Goal: Check status: Check status

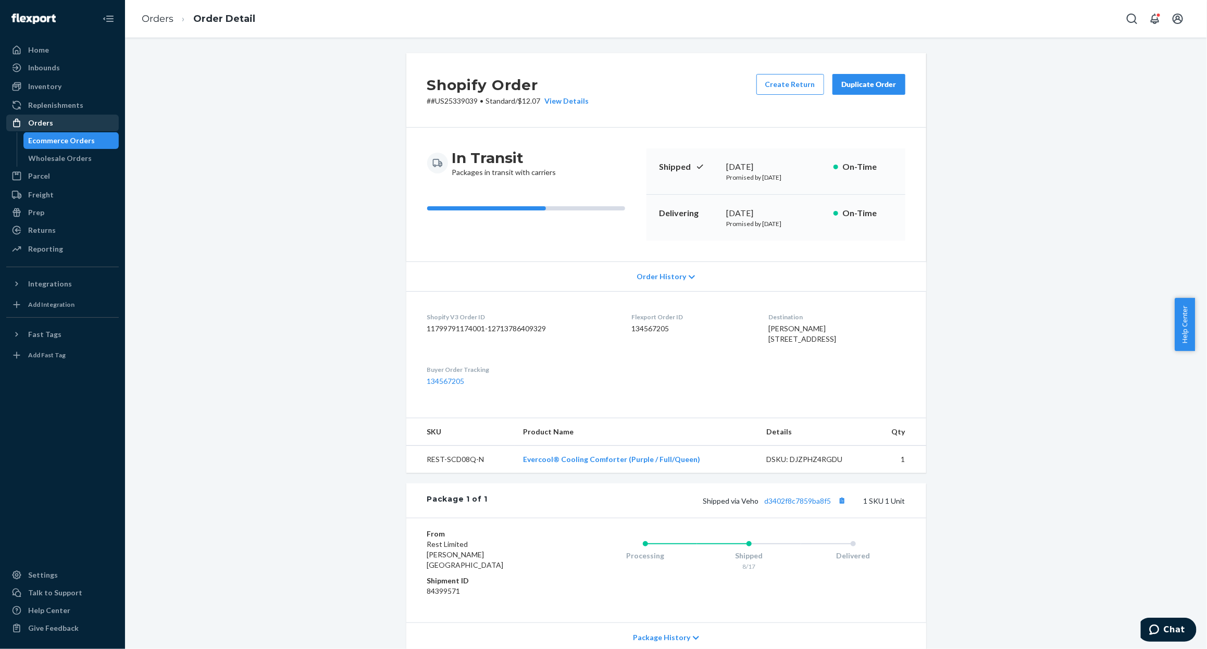
drag, startPoint x: 0, startPoint y: 0, endPoint x: 112, endPoint y: 130, distance: 171.5
click at [61, 141] on div "Ecommerce Orders" at bounding box center [62, 140] width 67 height 10
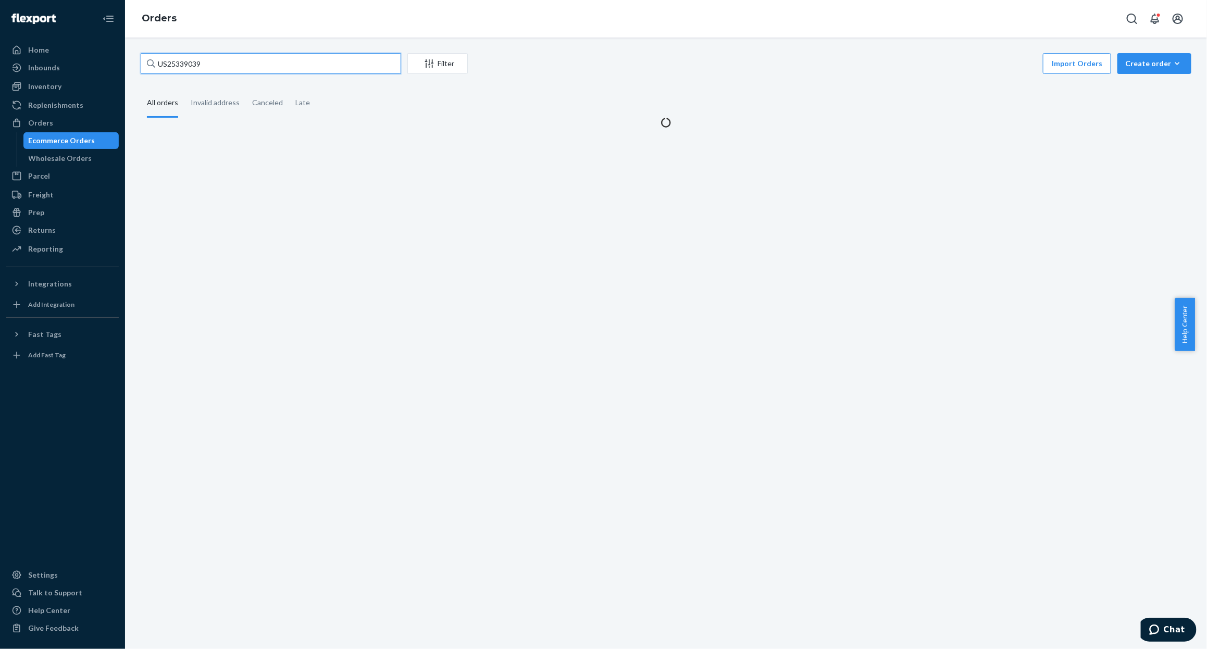
click at [337, 61] on input "US25339039" at bounding box center [271, 63] width 261 height 21
paste input "1558"
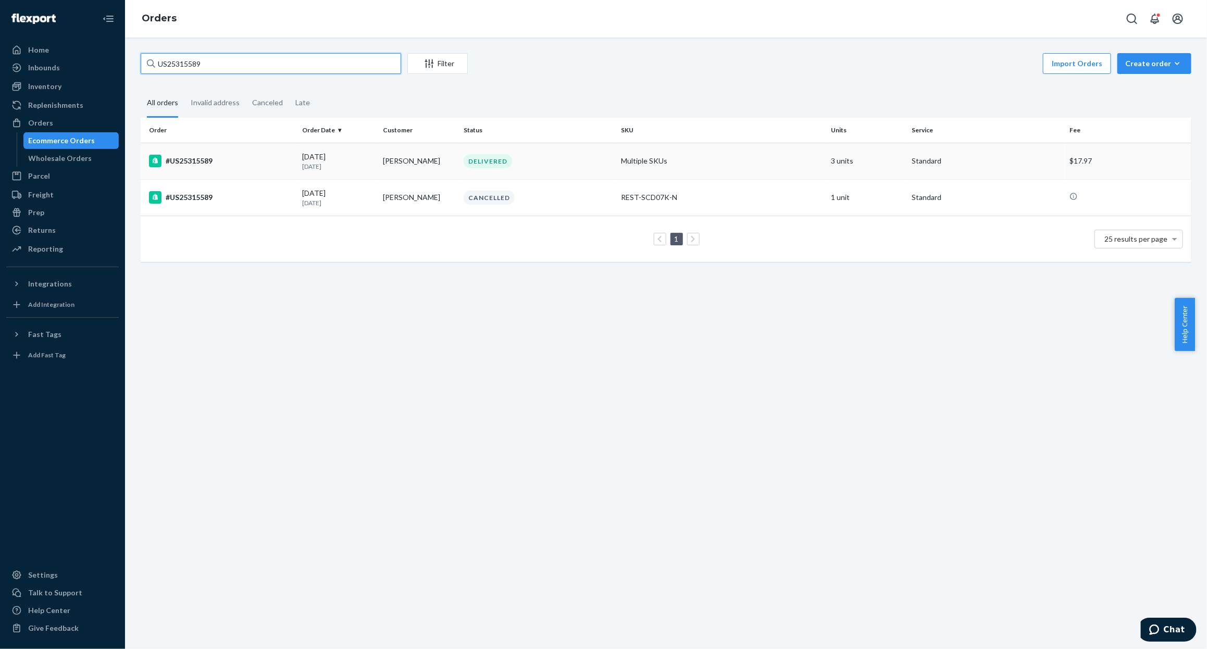
type input "US25315589"
click at [237, 154] on td "#US25315589" at bounding box center [220, 161] width 158 height 36
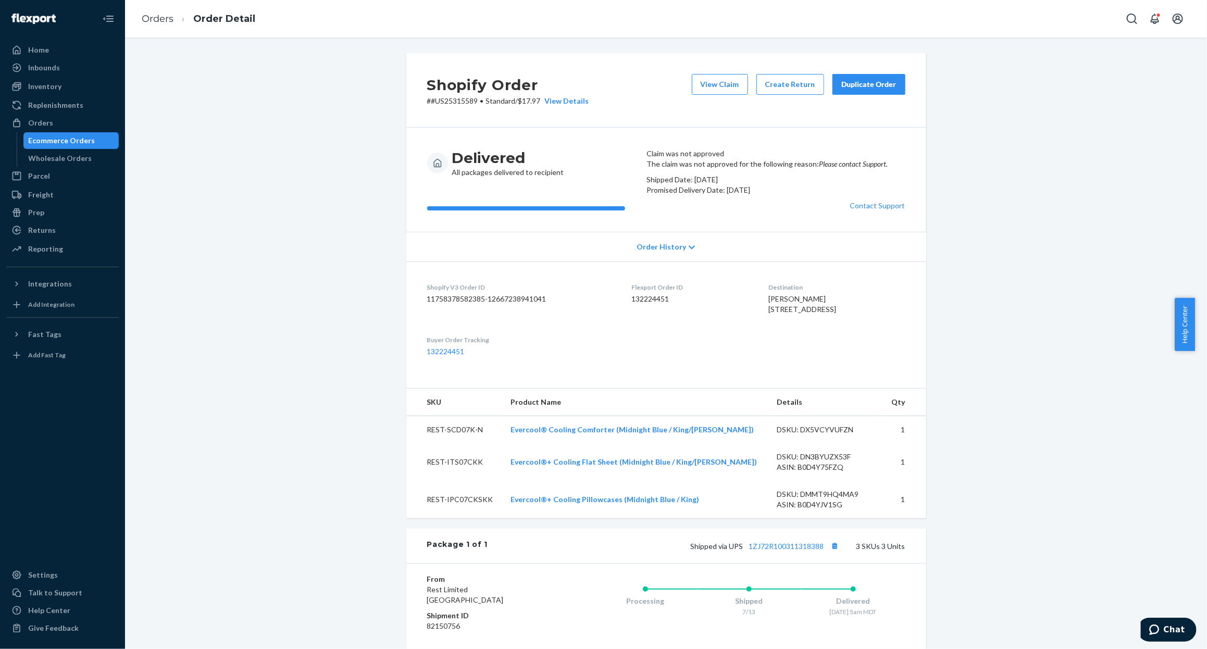
click at [819, 168] on em "Please contact Support." at bounding box center [853, 163] width 69 height 9
click at [689, 169] on p "The claim was not approved for the following reason: Please contact Support." at bounding box center [776, 164] width 259 height 10
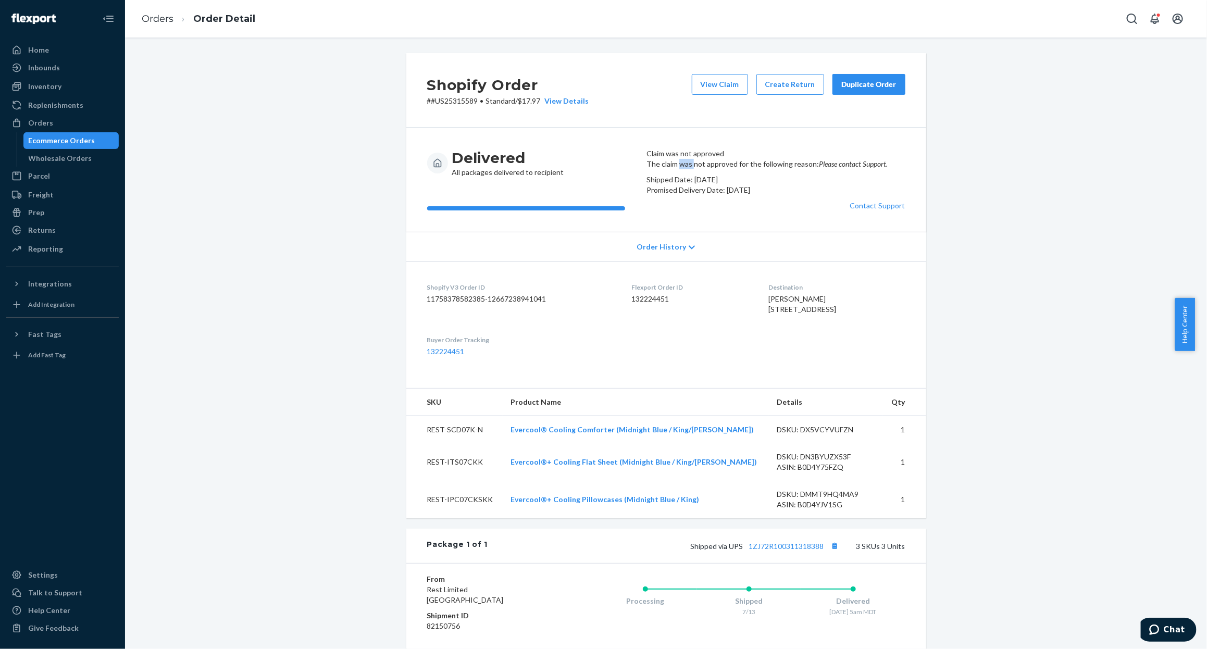
click at [689, 169] on p "The claim was not approved for the following reason: Please contact Support." at bounding box center [776, 164] width 259 height 10
click at [819, 168] on em "Please contact Support." at bounding box center [853, 163] width 69 height 9
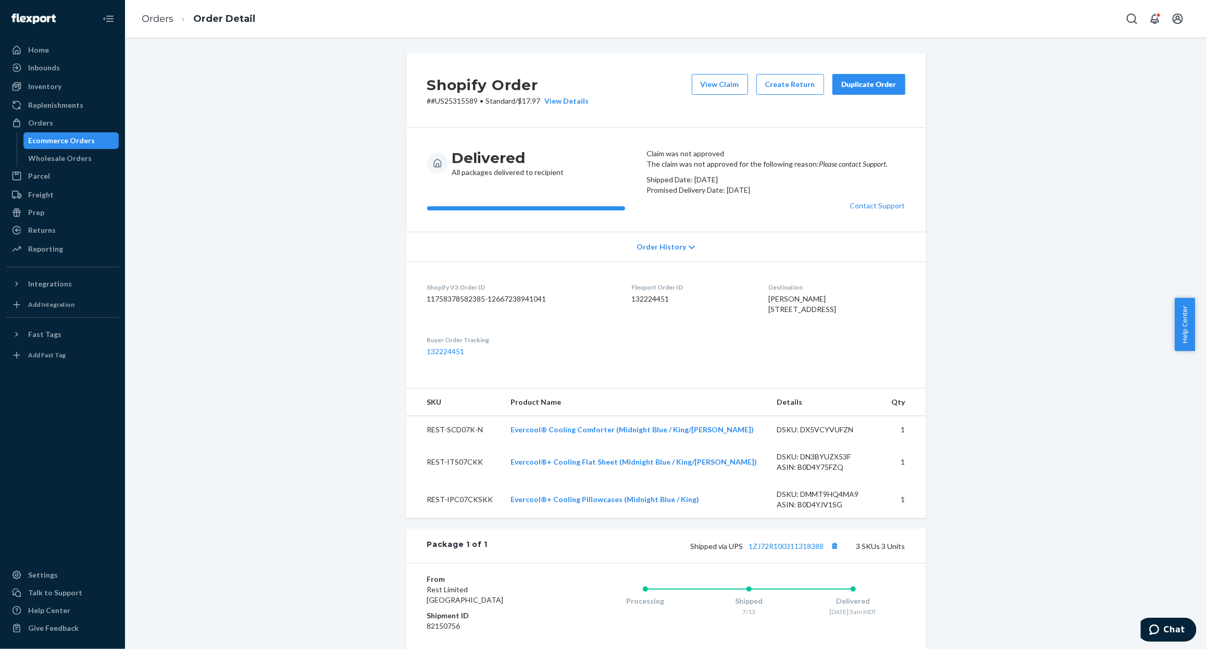
click at [682, 185] on p "Shipped Date: [DATE]" at bounding box center [776, 180] width 259 height 10
click at [682, 195] on p "Promised Delivery Date: [DATE]" at bounding box center [776, 190] width 259 height 10
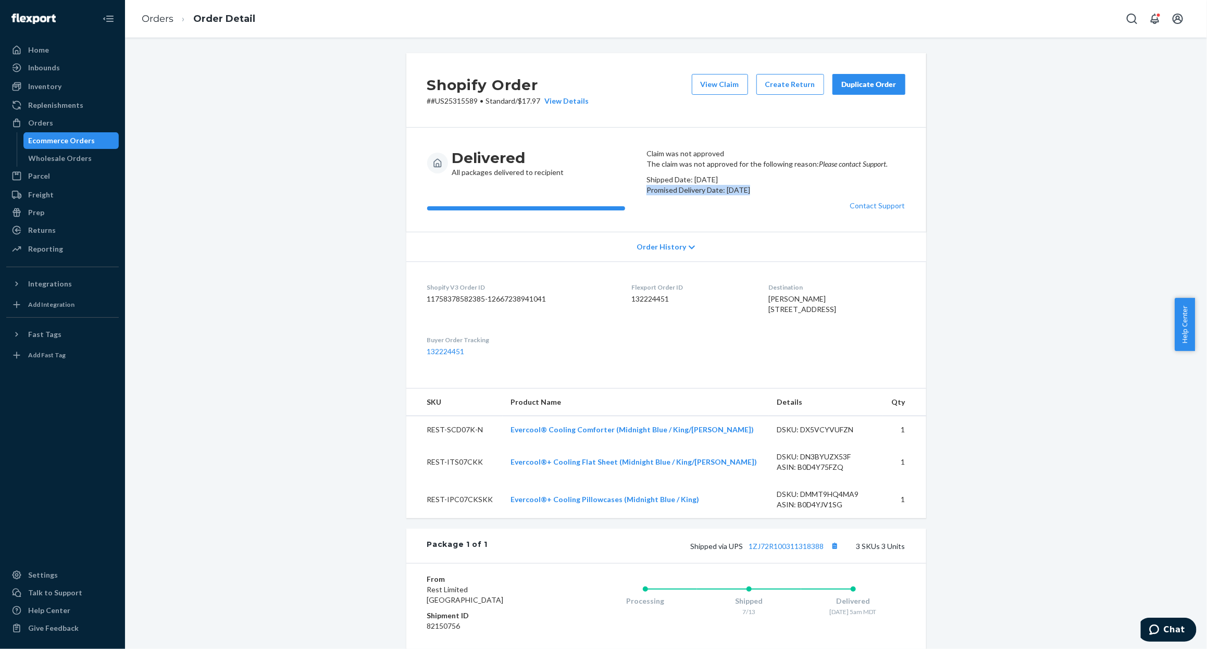
click at [682, 195] on p "Promised Delivery Date: [DATE]" at bounding box center [776, 190] width 259 height 10
drag, startPoint x: 682, startPoint y: 238, endPoint x: 708, endPoint y: 212, distance: 36.8
click at [683, 195] on p "Promised Delivery Date: [DATE]" at bounding box center [776, 190] width 259 height 10
click at [819, 168] on em "Please contact Support." at bounding box center [853, 163] width 69 height 9
click at [47, 136] on div "Ecommerce Orders" at bounding box center [62, 140] width 67 height 10
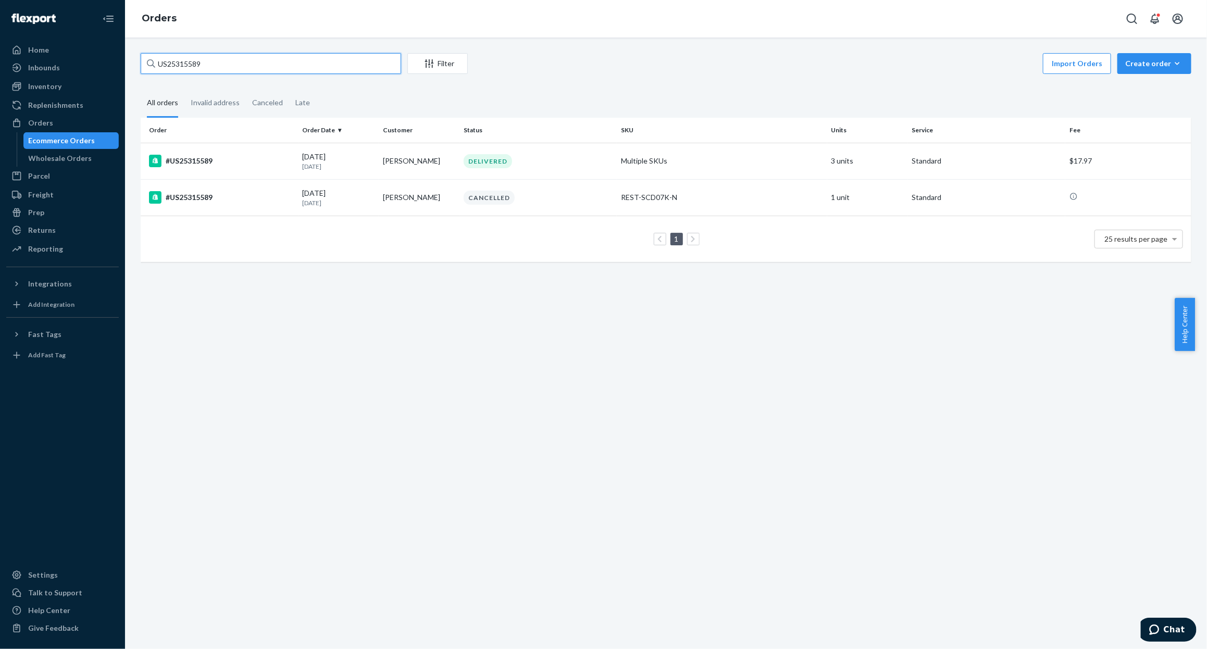
click at [274, 55] on input "US25315589" at bounding box center [271, 63] width 261 height 21
paste input "39818"
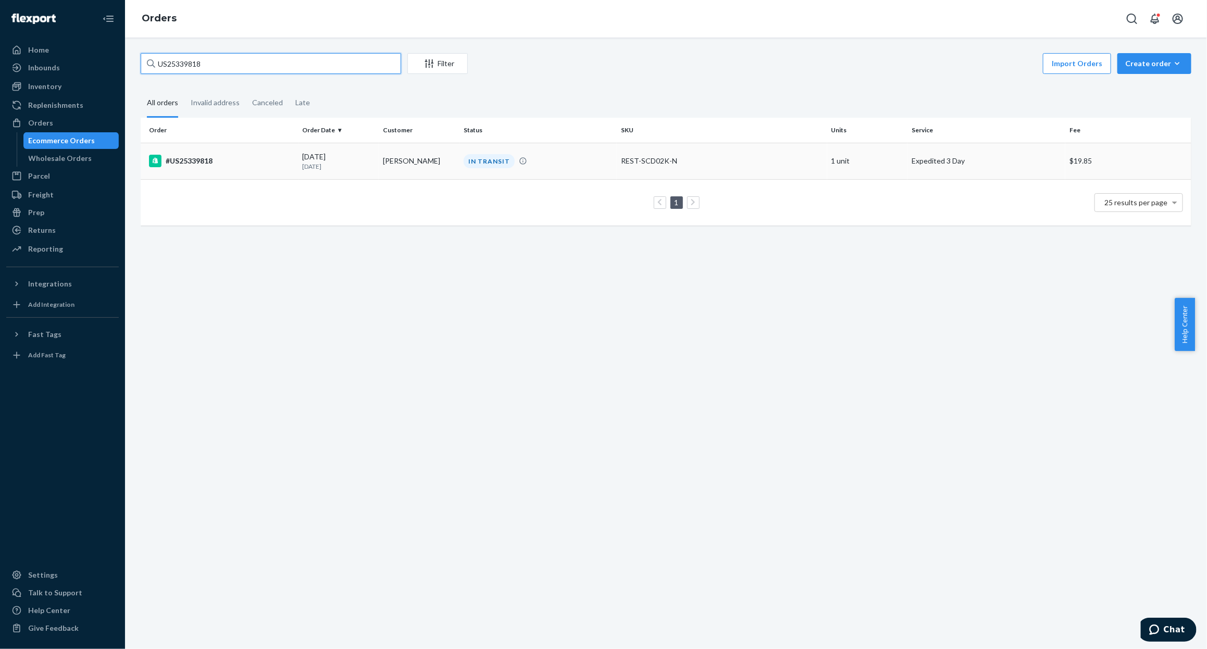
type input "US25339818"
click at [194, 158] on div "#US25339818" at bounding box center [221, 161] width 145 height 13
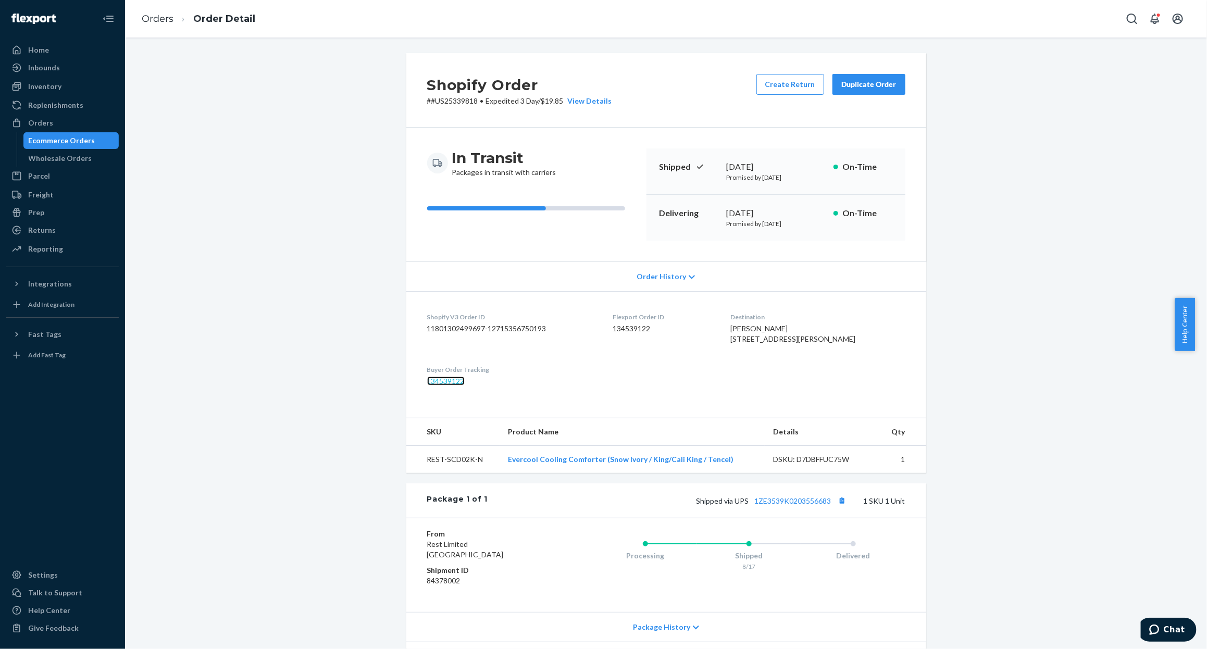
click at [447, 386] on link "134539122" at bounding box center [446, 381] width 38 height 9
